Goal: Find specific page/section: Find specific page/section

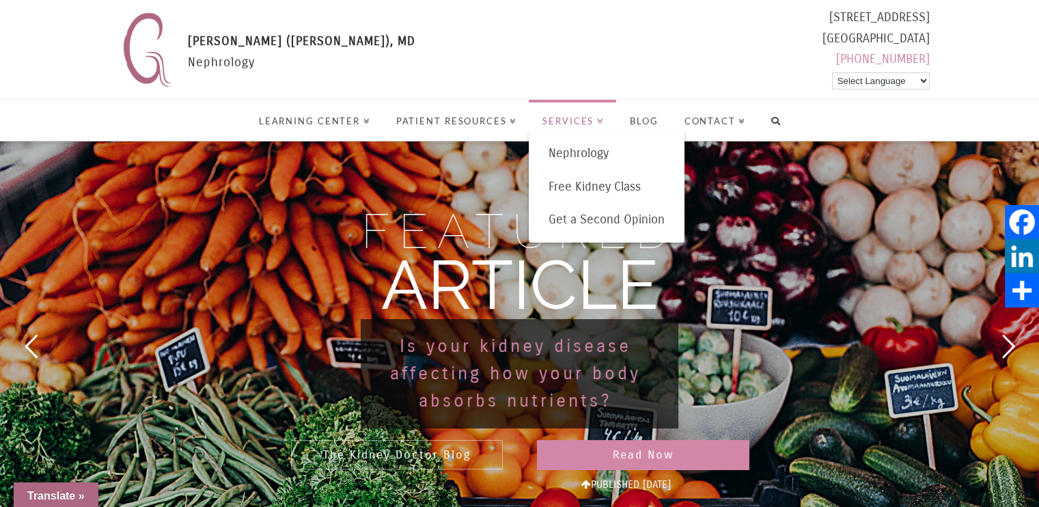
click at [597, 122] on span "Services" at bounding box center [572, 121] width 61 height 9
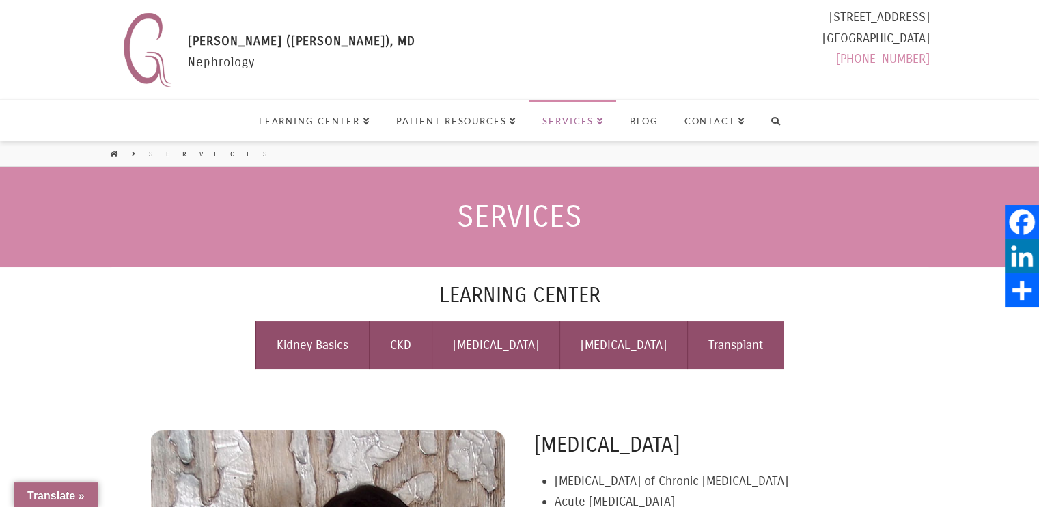
select select "Language Translate Widget"
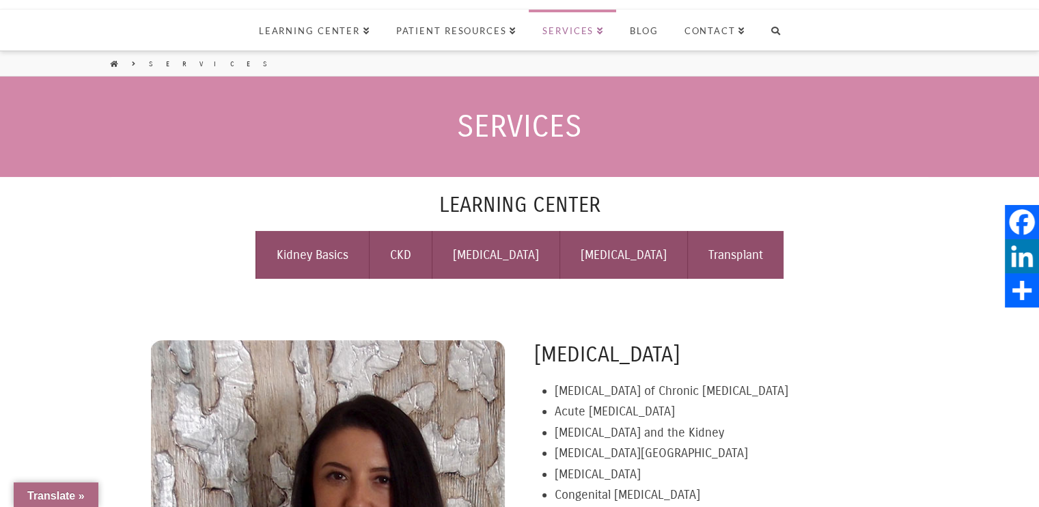
scroll to position [98, 0]
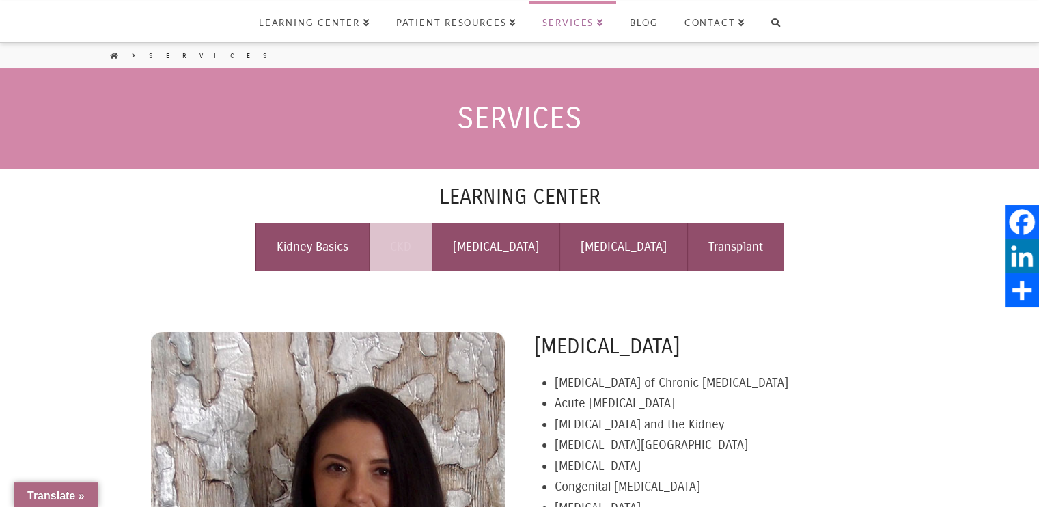
click at [432, 245] on link "CKD" at bounding box center [400, 247] width 63 height 48
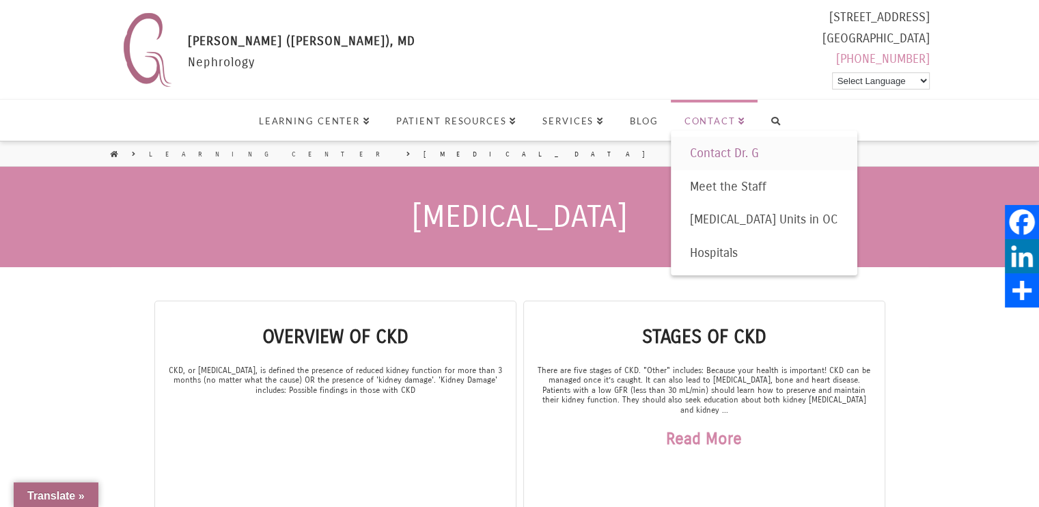
click at [723, 153] on span "Contact Dr. G" at bounding box center [724, 152] width 69 height 15
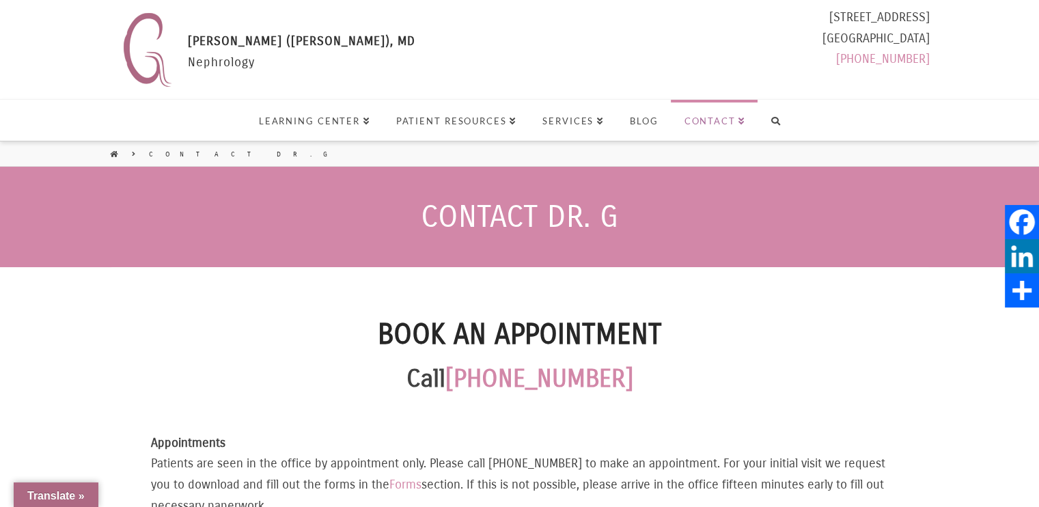
select select "Language Translate Widget"
